Goal: Information Seeking & Learning: Learn about a topic

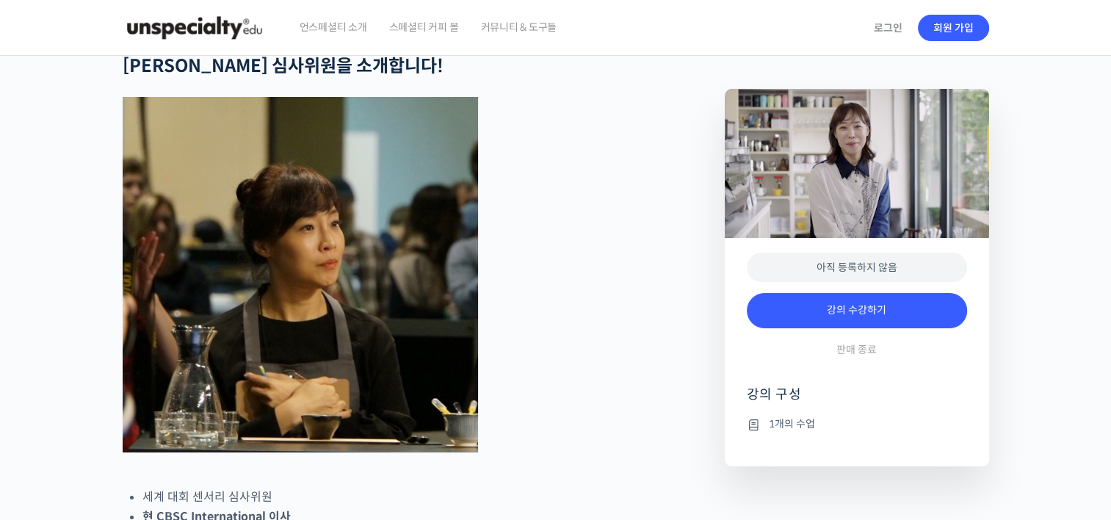
click at [335, 25] on span "언스페셜티 소개" at bounding box center [334, 27] width 68 height 56
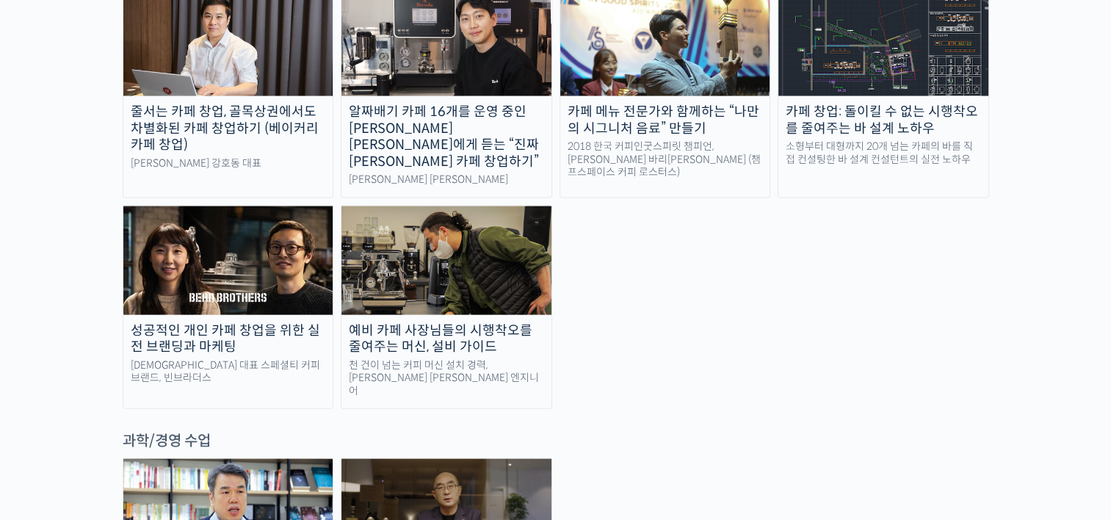
scroll to position [3083, 0]
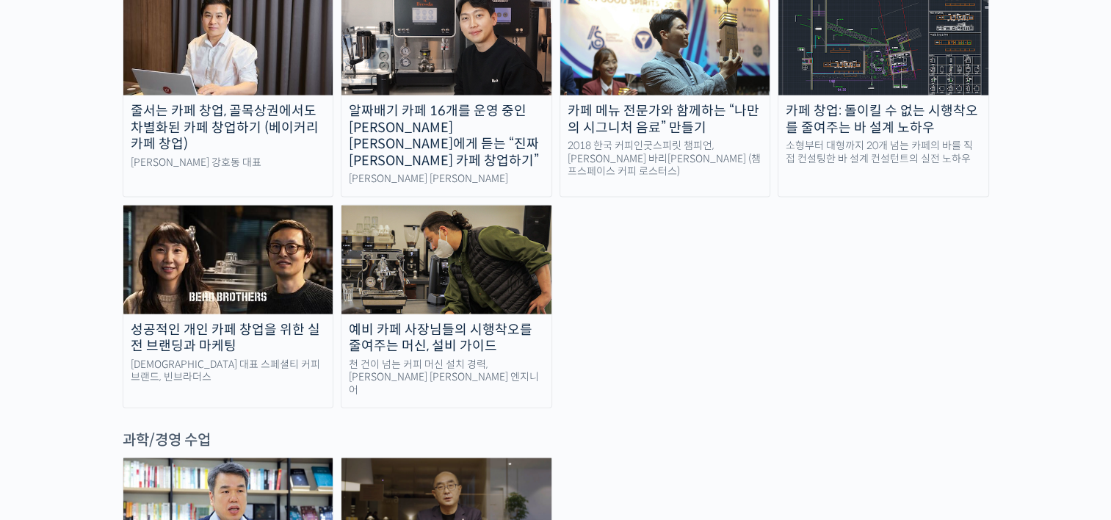
click at [180, 458] on img at bounding box center [228, 512] width 210 height 109
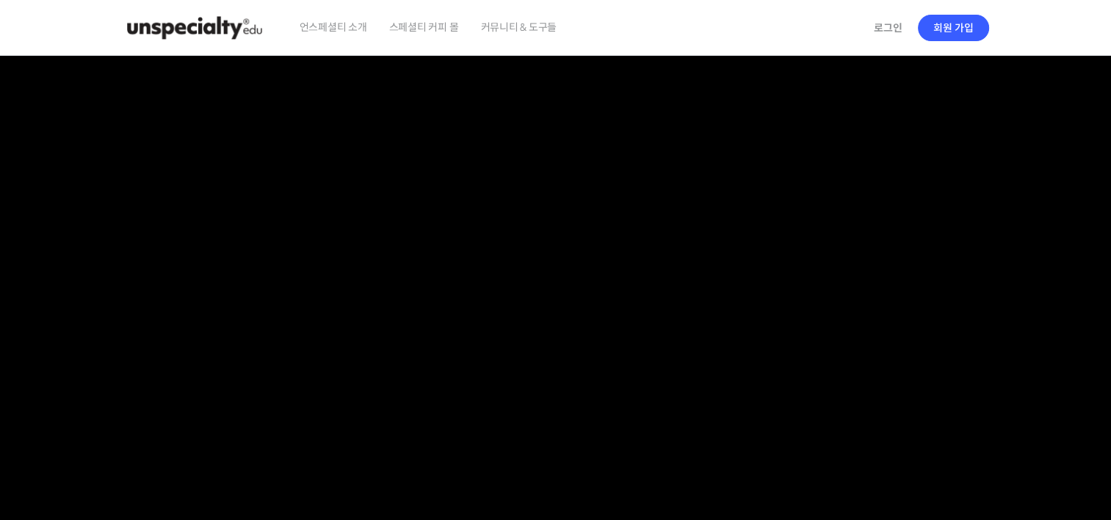
click at [344, 21] on span "언스페셜티 소개" at bounding box center [334, 27] width 68 height 56
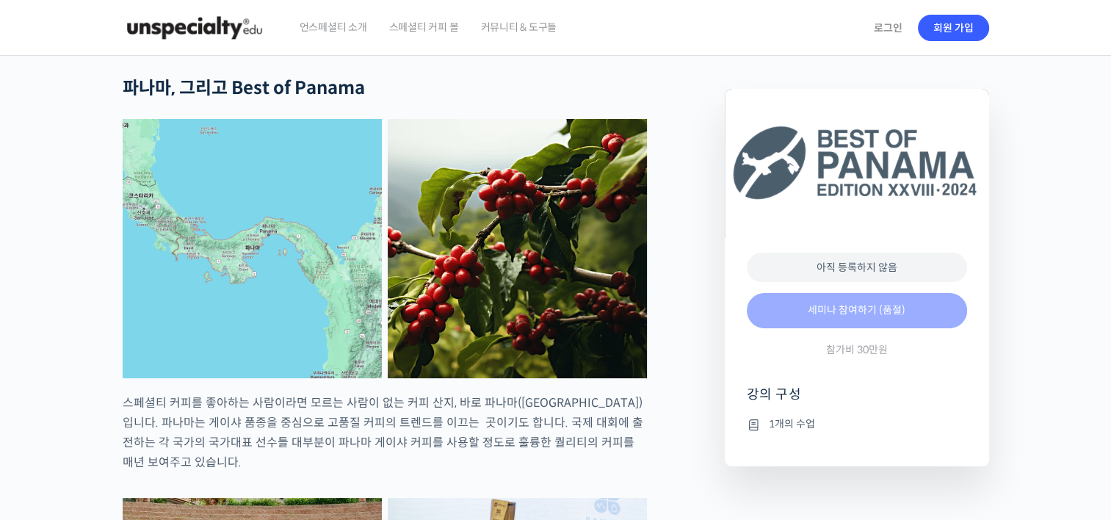
click at [339, 26] on span "언스페셜티 소개" at bounding box center [334, 27] width 68 height 56
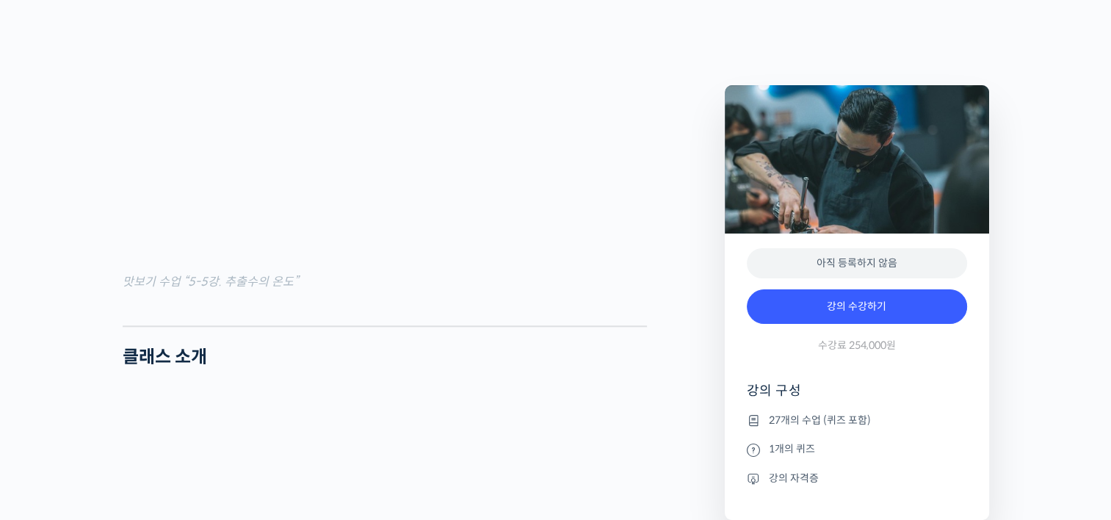
scroll to position [1688, 0]
